Goal: Information Seeking & Learning: Learn about a topic

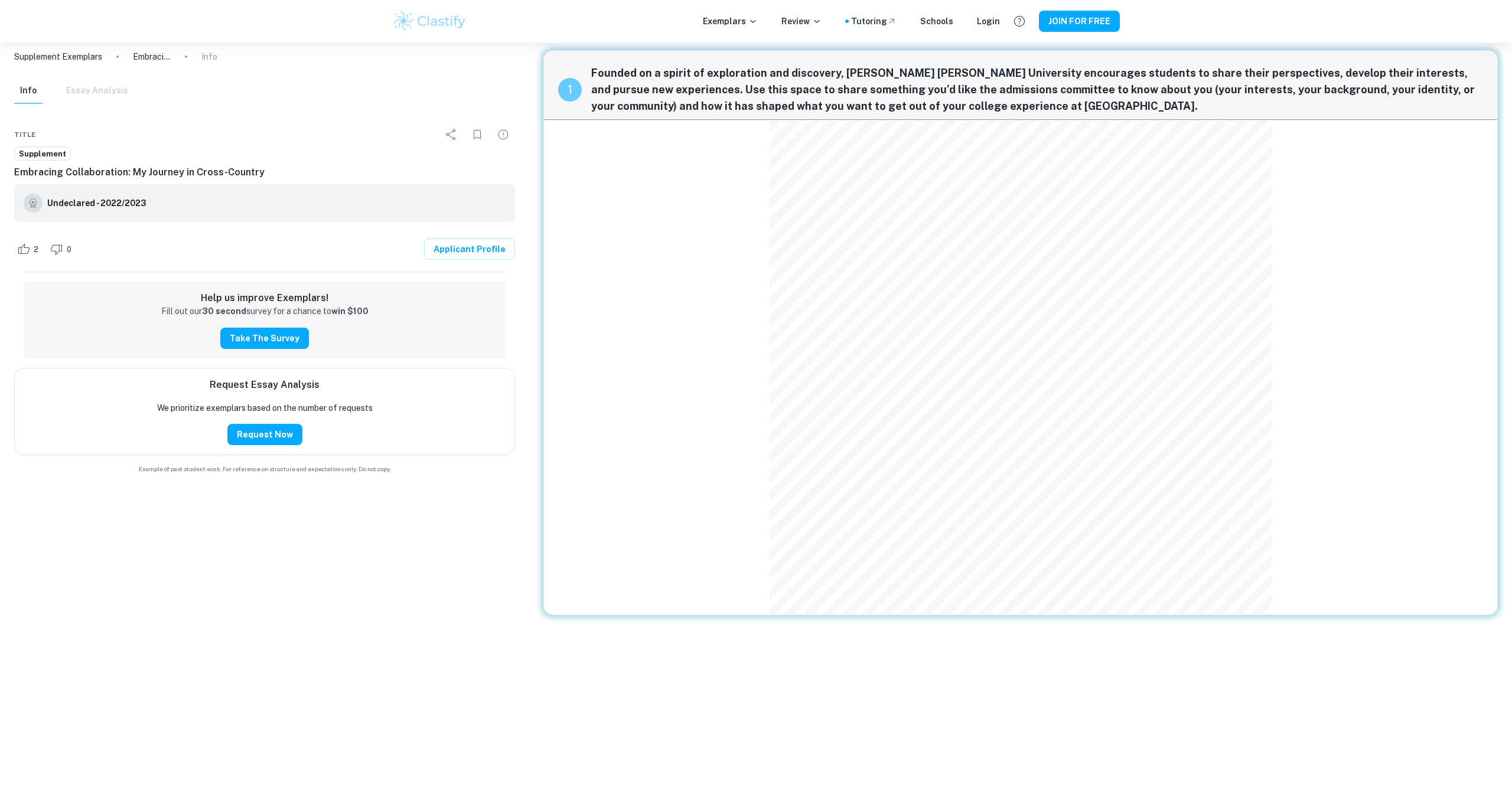
scroll to position [8, 0]
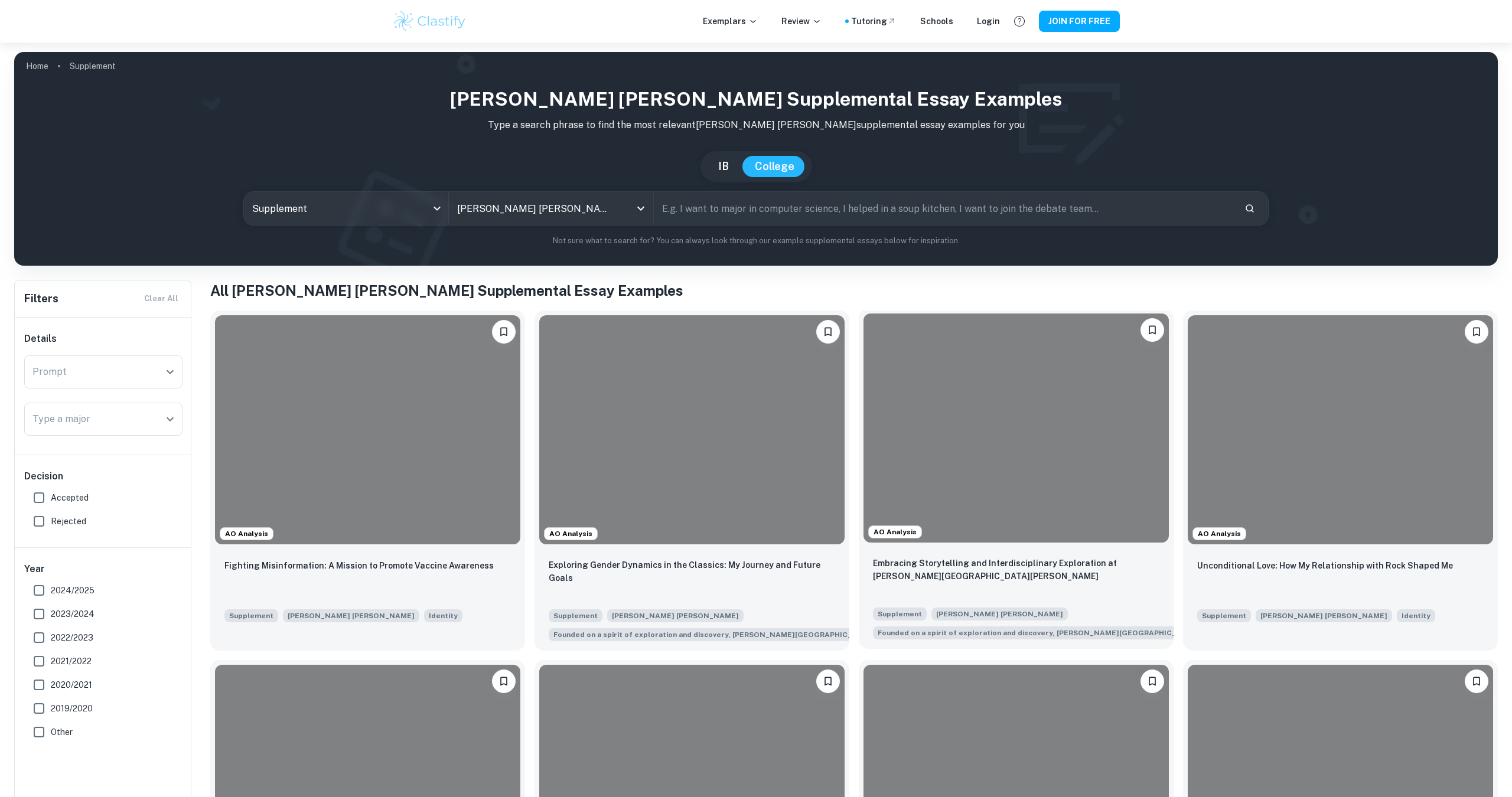
scroll to position [199, 0]
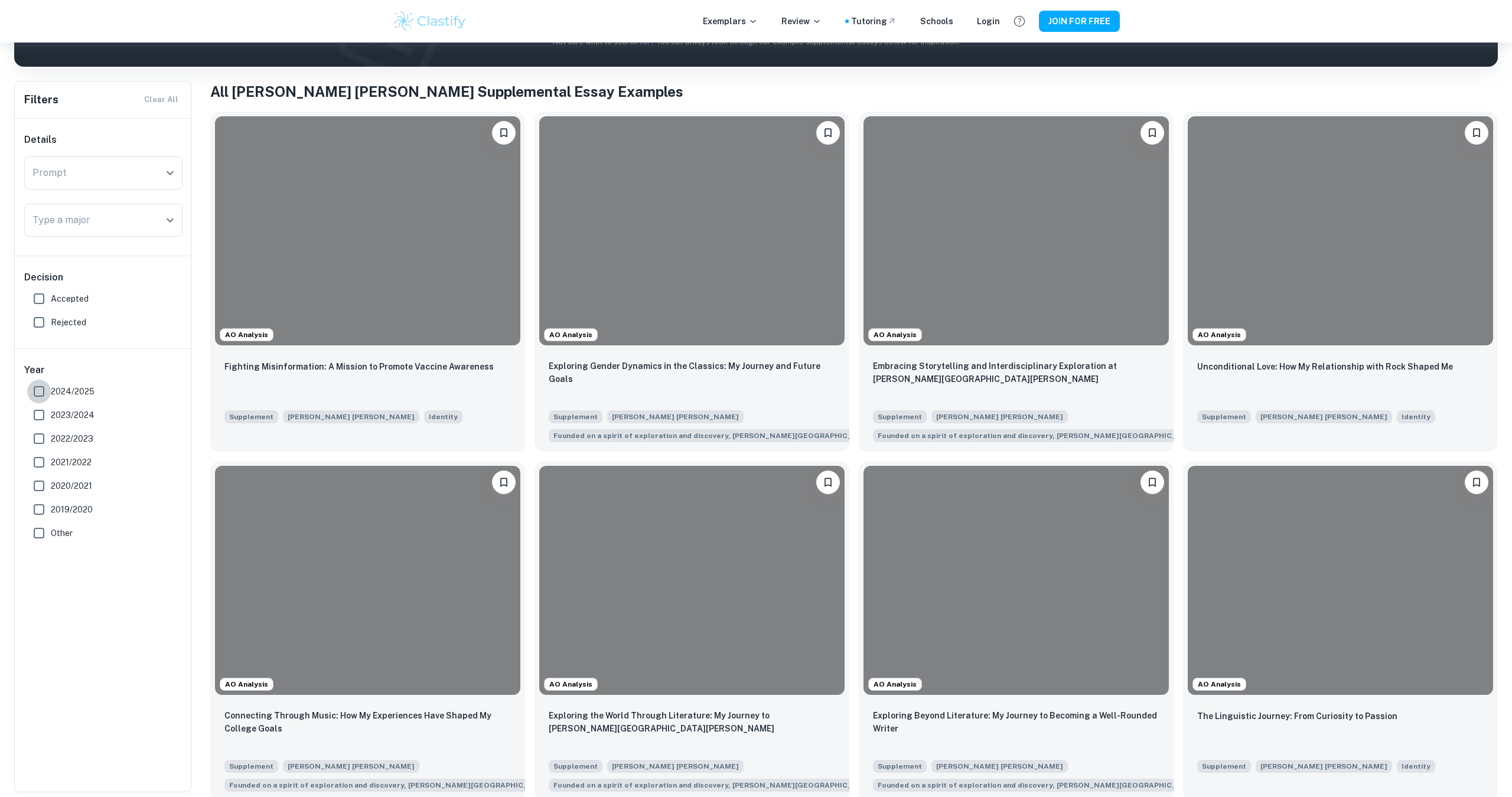
click at [47, 386] on input "2024/2025" at bounding box center [39, 392] width 24 height 24
checkbox input "true"
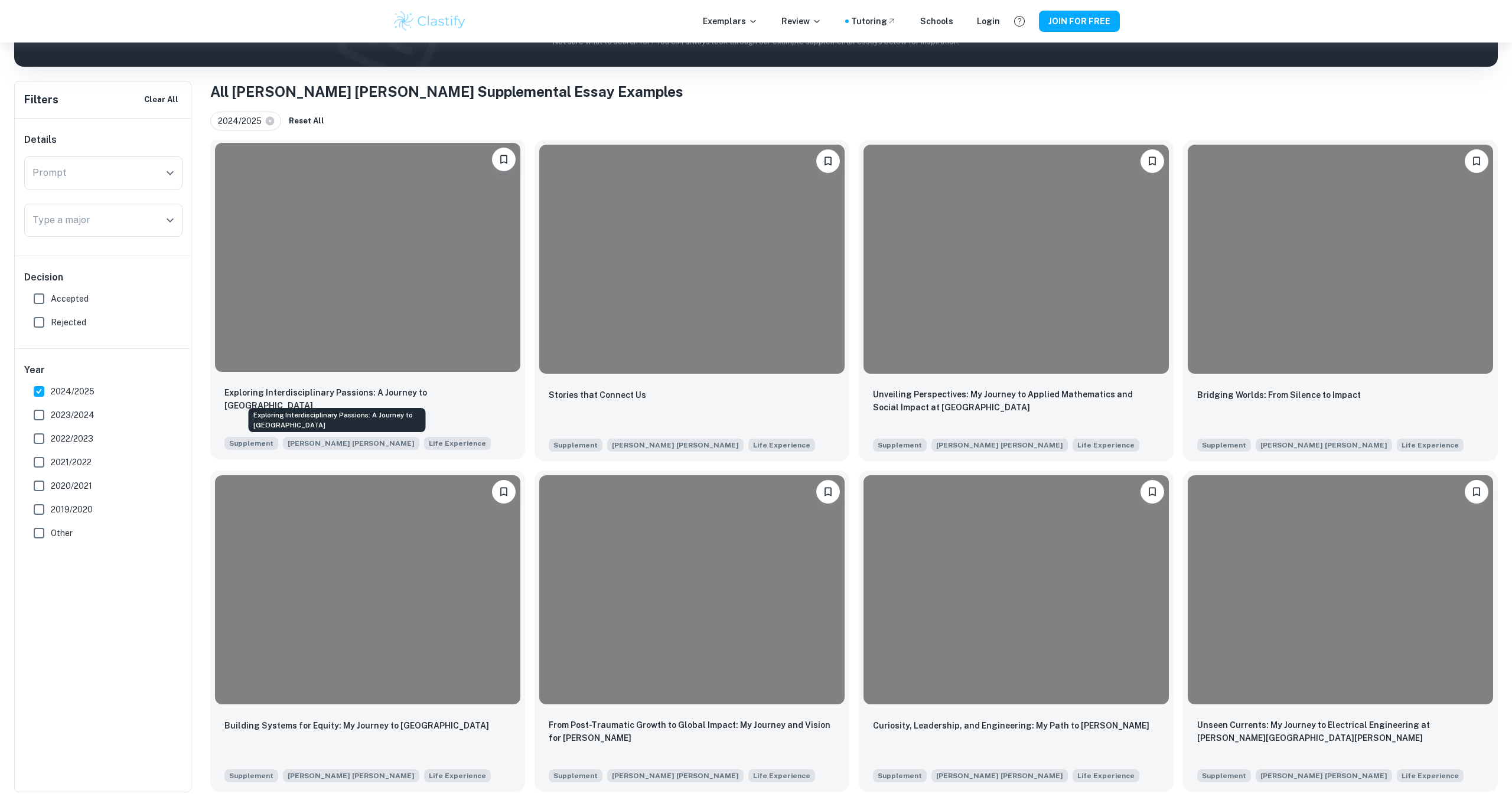
click at [390, 398] on p "Exploring Interdisciplinary Passions: A Journey to [GEOGRAPHIC_DATA]" at bounding box center [367, 399] width 287 height 26
